Goal: Information Seeking & Learning: Check status

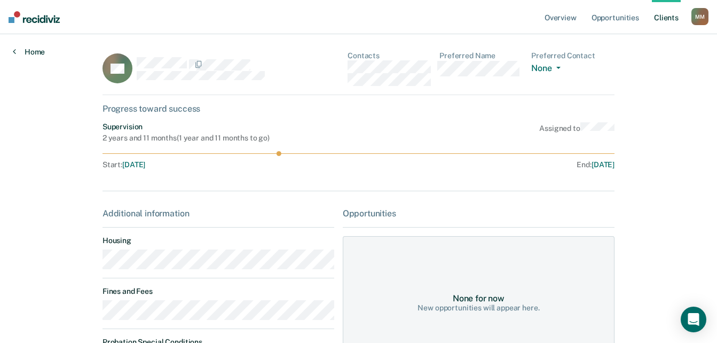
click at [19, 54] on link "Home" at bounding box center [29, 52] width 32 height 10
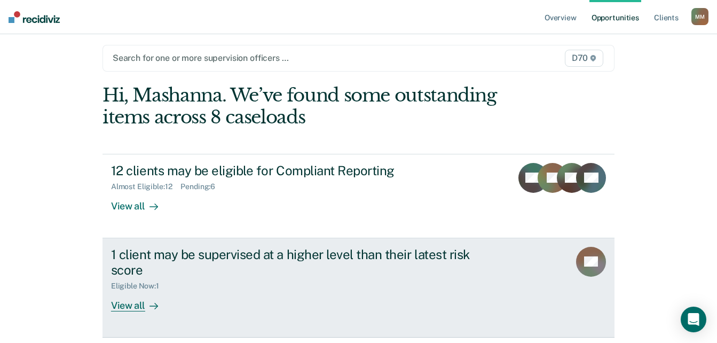
scroll to position [44, 0]
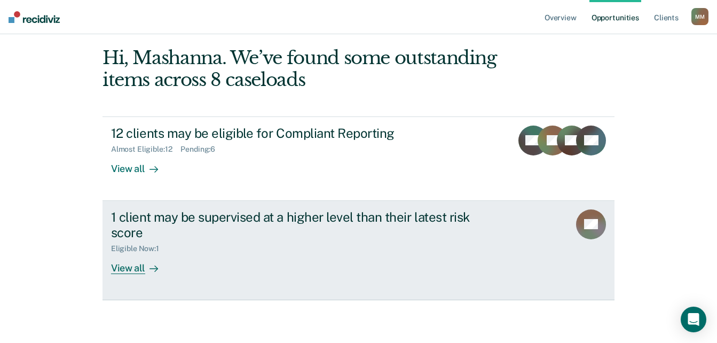
click at [136, 270] on div "View all" at bounding box center [141, 263] width 60 height 21
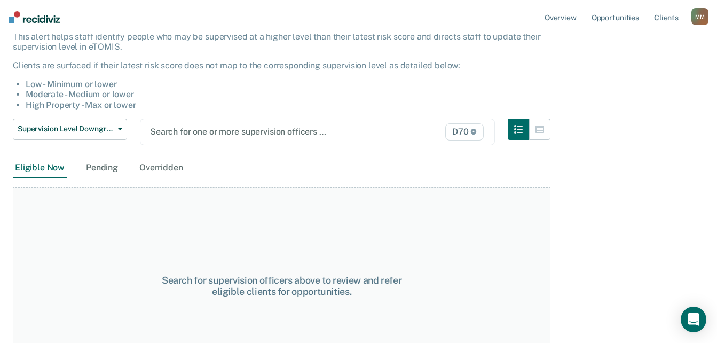
scroll to position [115, 0]
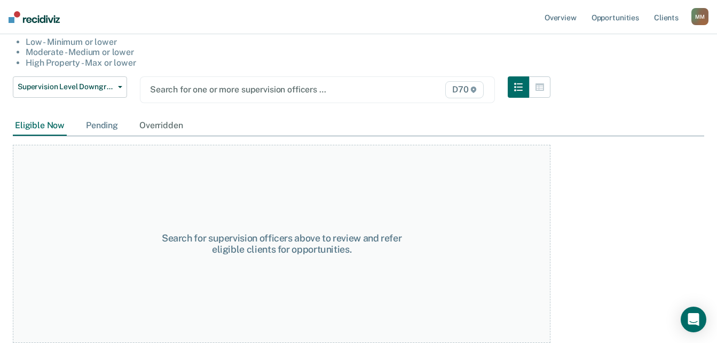
click at [98, 120] on div "Pending" at bounding box center [102, 126] width 36 height 20
click at [173, 129] on div "Overridden" at bounding box center [161, 126] width 48 height 20
click at [40, 128] on div "Eligible Now" at bounding box center [40, 126] width 54 height 20
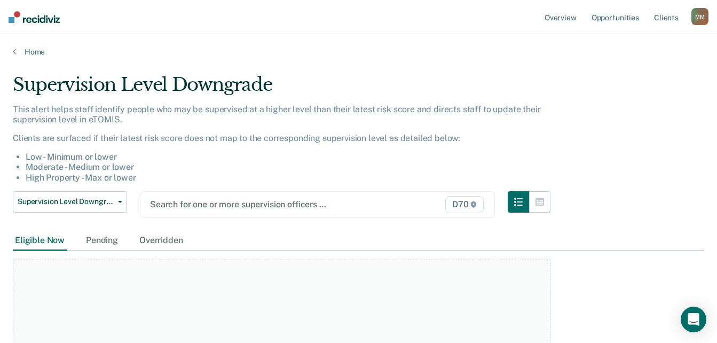
click at [15, 46] on div "Home" at bounding box center [358, 45] width 717 height 22
click at [16, 52] on link "Home" at bounding box center [358, 52] width 691 height 10
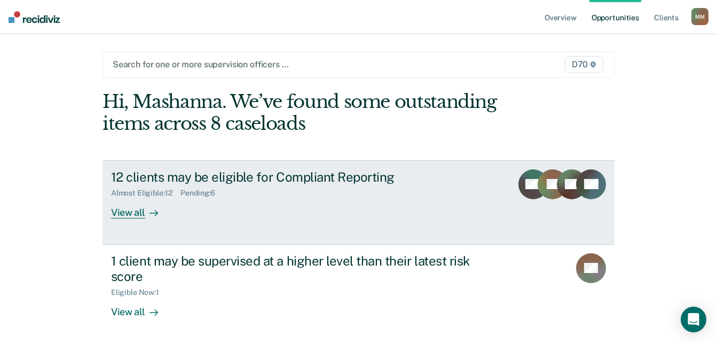
click at [145, 208] on div at bounding box center [151, 212] width 13 height 12
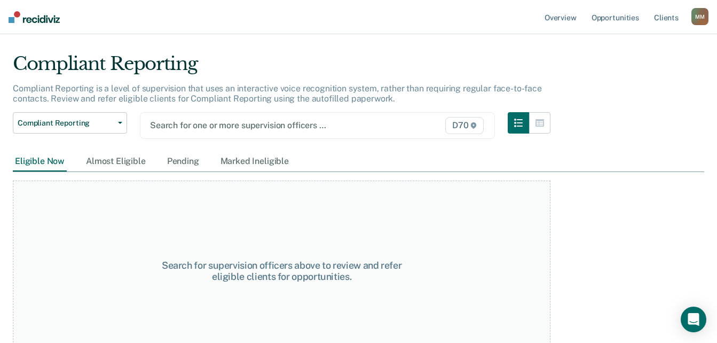
scroll to position [39, 0]
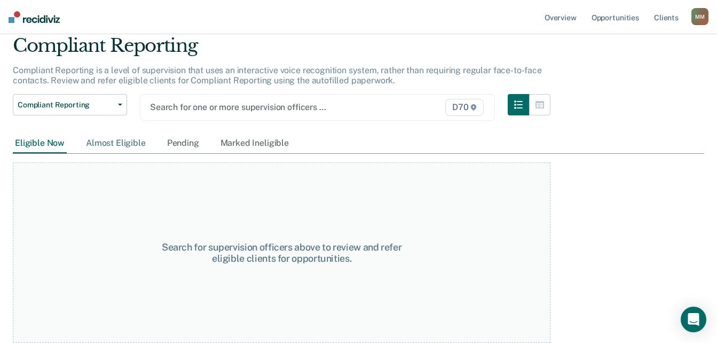
click at [127, 140] on div "Almost Eligible" at bounding box center [116, 143] width 64 height 20
click at [169, 142] on div "Pending" at bounding box center [183, 143] width 36 height 20
click at [241, 147] on div "Marked Ineligible" at bounding box center [254, 143] width 73 height 20
click at [103, 149] on div "Almost Eligible" at bounding box center [116, 143] width 64 height 20
click at [41, 144] on div "Eligible Now" at bounding box center [40, 143] width 54 height 20
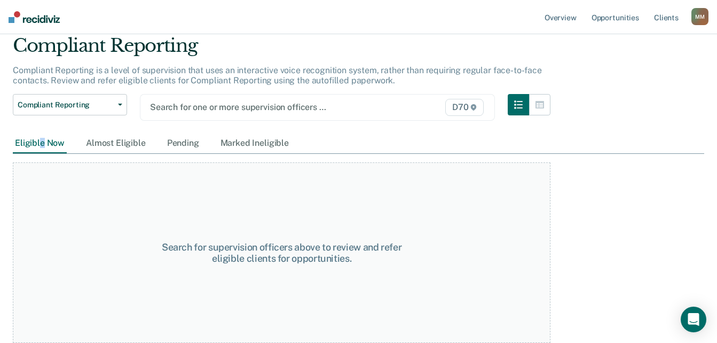
click at [42, 153] on div "Eligible Now" at bounding box center [40, 143] width 54 height 20
click at [42, 145] on div "Eligible Now" at bounding box center [40, 143] width 54 height 20
click at [124, 143] on div "Almost Eligible" at bounding box center [116, 143] width 64 height 20
click at [185, 143] on div "Pending" at bounding box center [183, 143] width 36 height 20
click at [242, 147] on div "Marked Ineligible" at bounding box center [254, 143] width 73 height 20
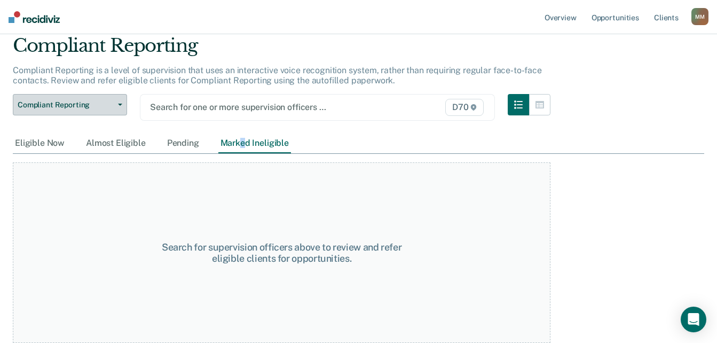
click at [88, 107] on span "Compliant Reporting" at bounding box center [66, 104] width 96 height 9
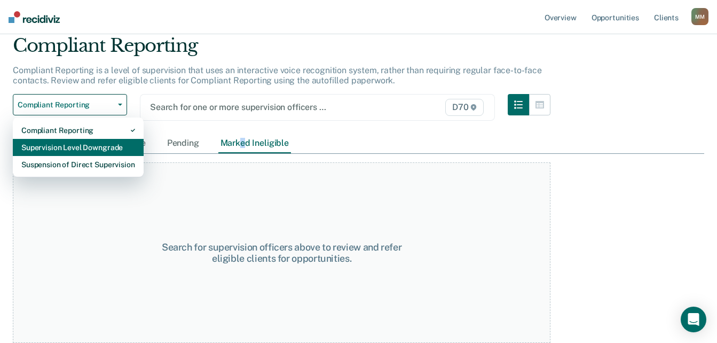
click at [78, 146] on div "Supervision Level Downgrade" at bounding box center [78, 147] width 114 height 17
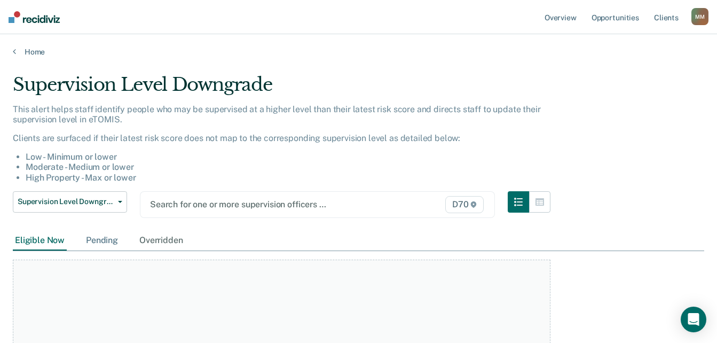
drag, startPoint x: 94, startPoint y: 239, endPoint x: 103, endPoint y: 240, distance: 8.7
click at [95, 239] on div "Pending" at bounding box center [102, 241] width 36 height 20
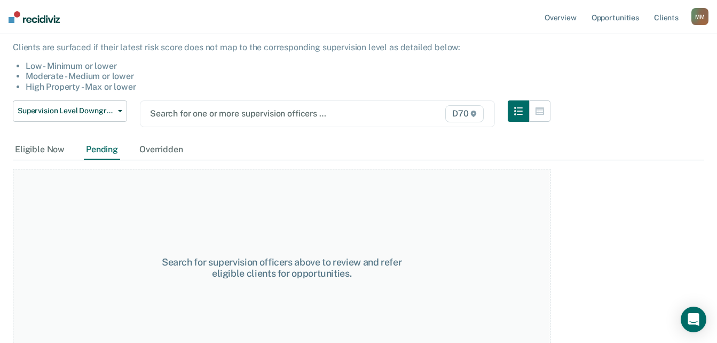
scroll to position [115, 0]
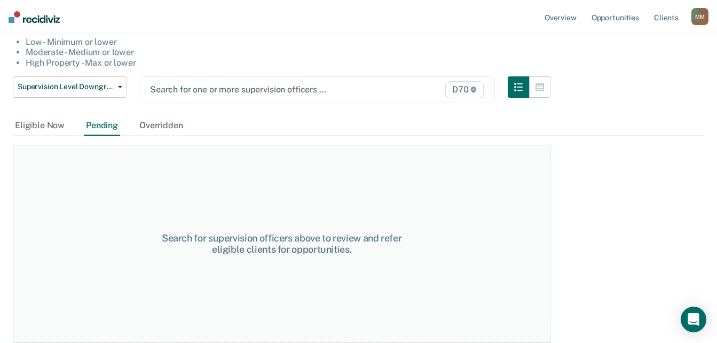
click at [168, 114] on div "Supervision Level Downgrade Compliant Reporting Supervision Level Downgrade Sus…" at bounding box center [282, 96] width 538 height 40
click at [169, 119] on div "Overridden" at bounding box center [161, 126] width 48 height 20
click at [172, 127] on div "Overridden" at bounding box center [161, 126] width 48 height 20
click at [33, 127] on div "Eligible Now" at bounding box center [40, 126] width 54 height 20
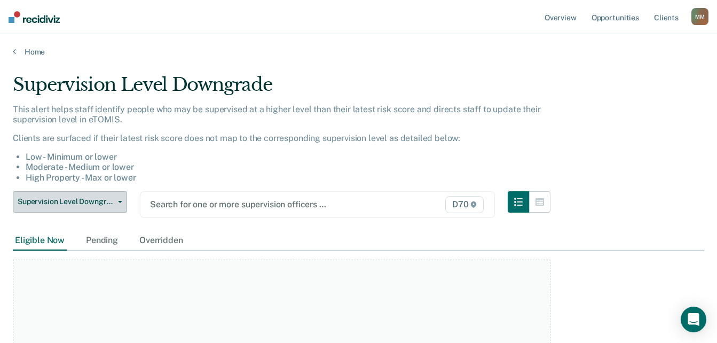
click at [60, 206] on span "Supervision Level Downgrade" at bounding box center [66, 201] width 96 height 9
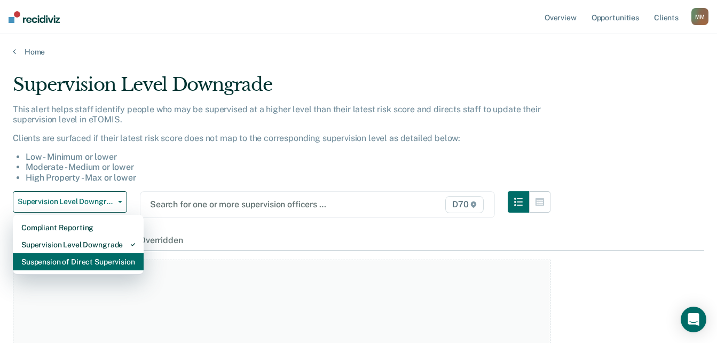
click at [60, 259] on div "Suspension of Direct Supervision" at bounding box center [78, 261] width 114 height 17
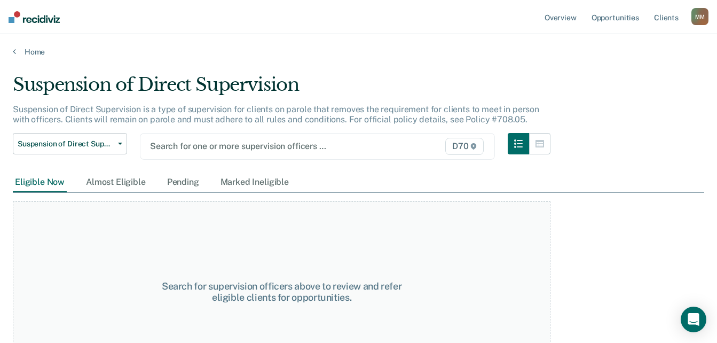
click at [43, 177] on div "Eligible Now" at bounding box center [40, 182] width 54 height 20
click at [117, 182] on div "Almost Eligible" at bounding box center [116, 182] width 64 height 20
click at [155, 179] on div "Eligible Now Almost Eligible Pending Marked Ineligible" at bounding box center [152, 182] width 278 height 20
click at [175, 182] on div "Pending" at bounding box center [183, 182] width 36 height 20
drag, startPoint x: 254, startPoint y: 188, endPoint x: 254, endPoint y: 181, distance: 7.5
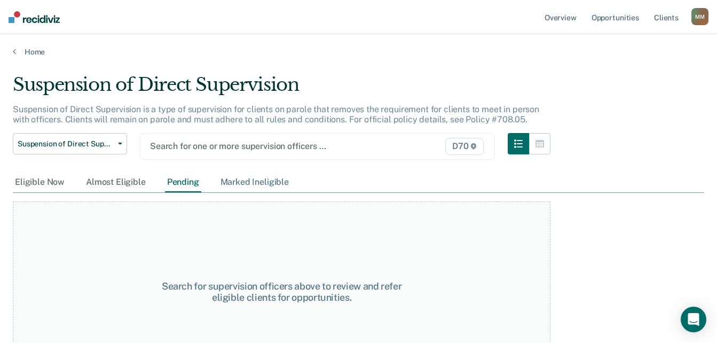
click at [254, 187] on div "Marked Ineligible" at bounding box center [254, 182] width 73 height 20
click at [254, 181] on div "Marked Ineligible" at bounding box center [254, 182] width 73 height 20
click at [404, 231] on div "Search for supervision officers above to review and refer eligible clients for …" at bounding box center [282, 291] width 538 height 180
click at [698, 13] on div "M M" at bounding box center [699, 16] width 17 height 17
click at [29, 50] on link "Home" at bounding box center [358, 52] width 691 height 10
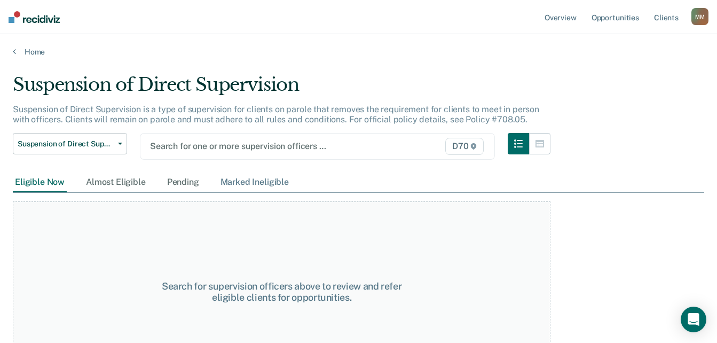
click at [245, 186] on div "Marked Ineligible" at bounding box center [254, 182] width 73 height 20
click at [176, 185] on div "Pending" at bounding box center [183, 182] width 36 height 20
click at [246, 189] on div "Marked Ineligible" at bounding box center [254, 182] width 73 height 20
click at [330, 64] on main "Suspension of Direct Supervision Suspension of Direct Supervision is a type of …" at bounding box center [358, 198] width 717 height 283
click at [462, 48] on link "Home" at bounding box center [358, 52] width 691 height 10
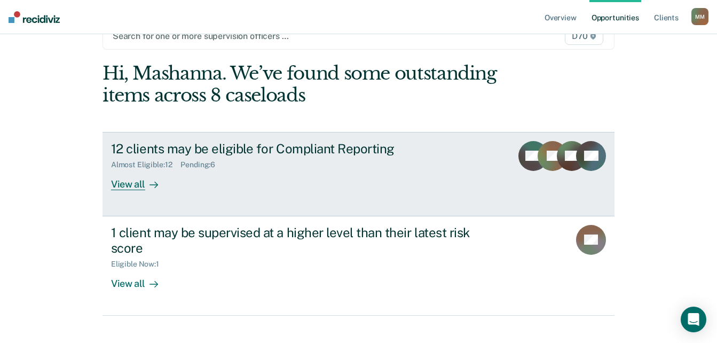
scroll to position [44, 0]
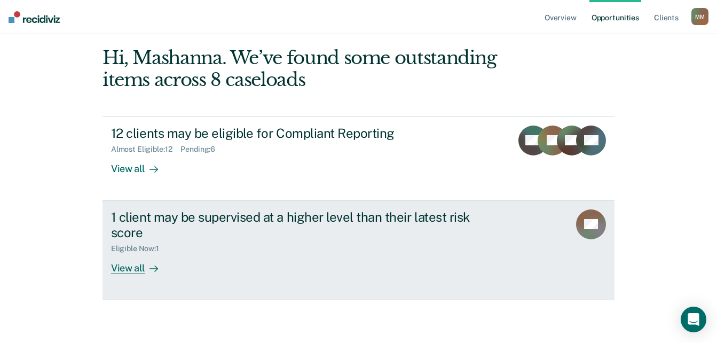
click at [145, 272] on div at bounding box center [151, 268] width 13 height 12
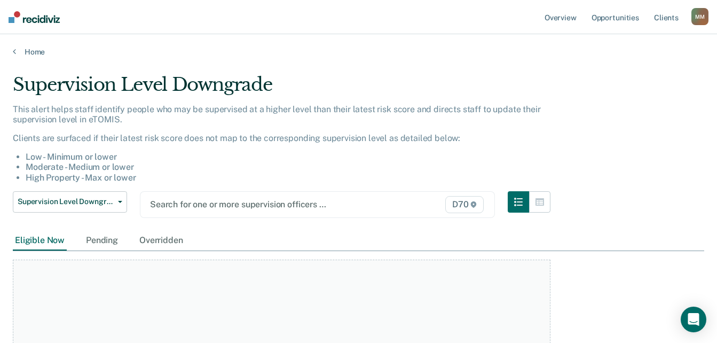
click at [56, 243] on div "Eligible Now" at bounding box center [40, 241] width 54 height 20
